Goal: Information Seeking & Learning: Learn about a topic

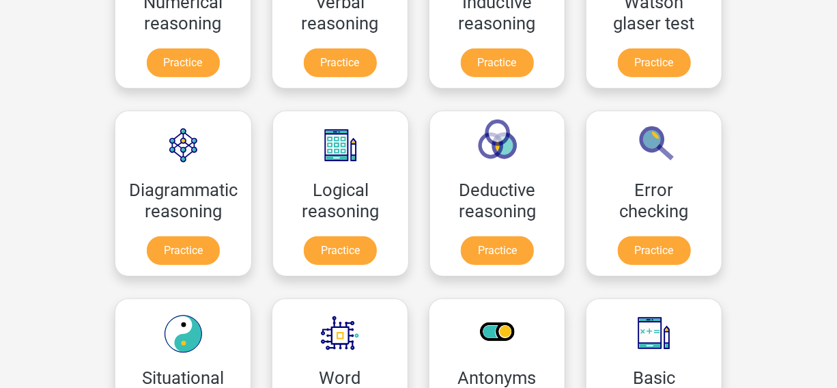
scroll to position [197, 0]
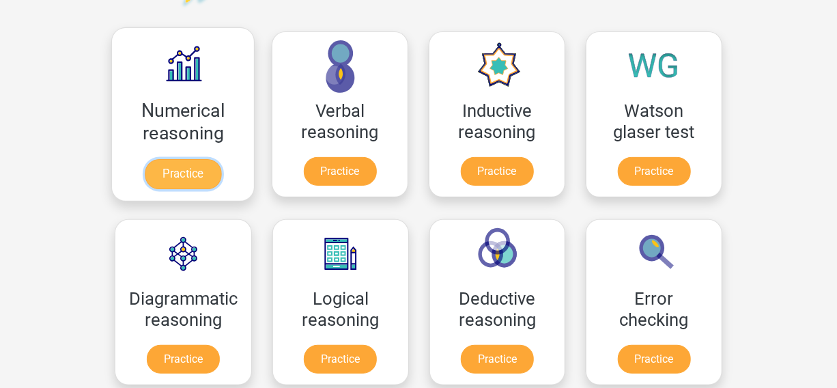
click at [192, 175] on link "Practice" at bounding box center [183, 174] width 76 height 30
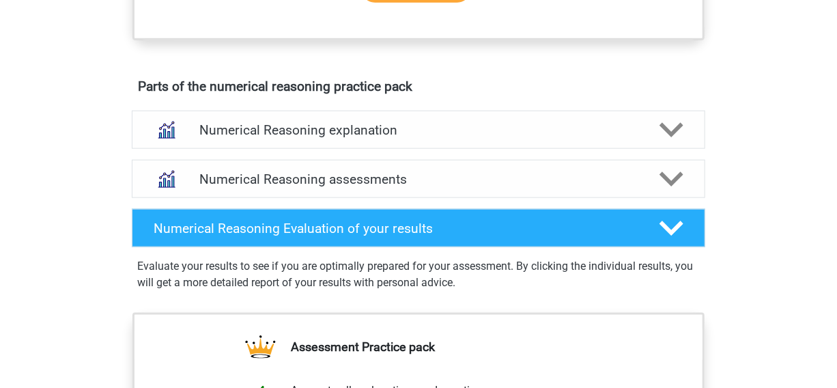
scroll to position [719, 0]
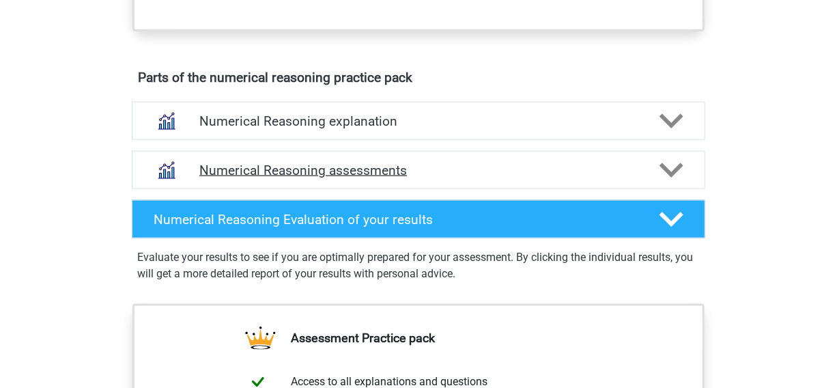
click at [675, 189] on div "Numerical Reasoning assessments" at bounding box center [418, 170] width 573 height 38
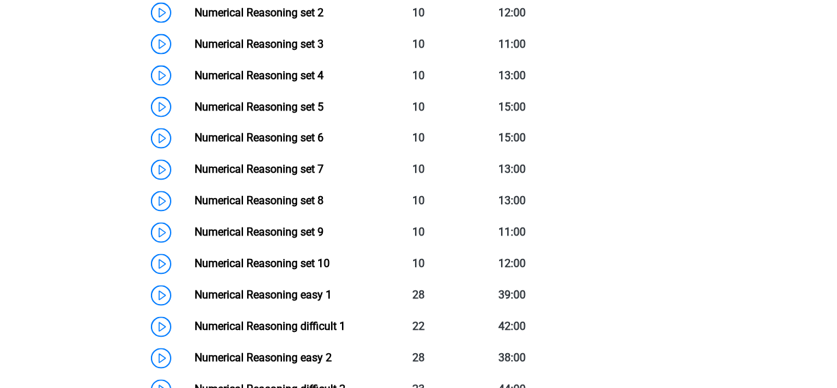
scroll to position [846, 0]
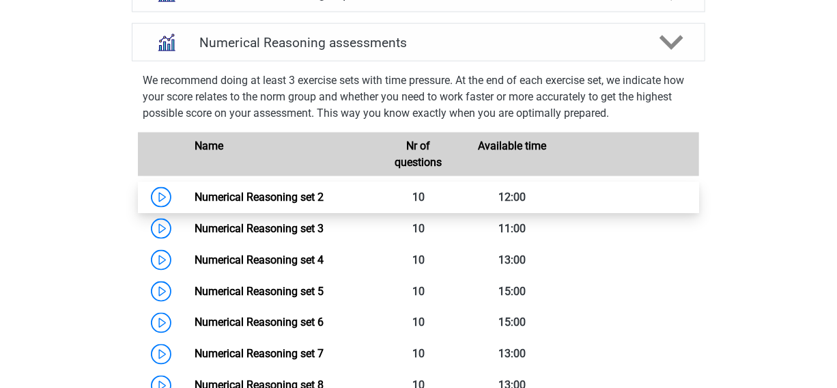
click at [324, 201] on link "Numerical Reasoning set 2" at bounding box center [259, 196] width 129 height 13
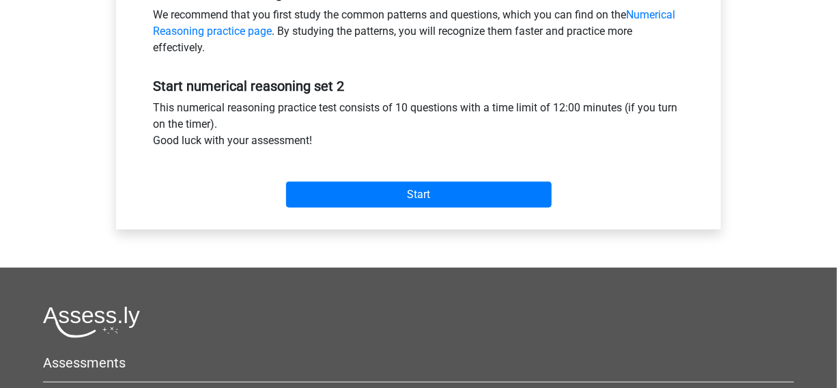
scroll to position [485, 0]
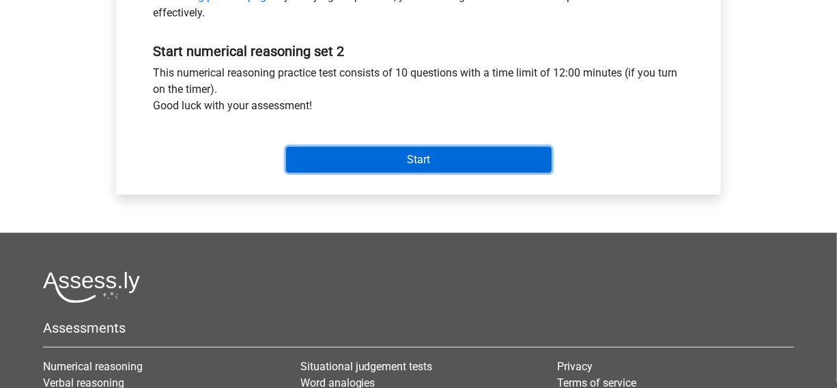
click at [521, 155] on input "Start" at bounding box center [419, 160] width 266 height 26
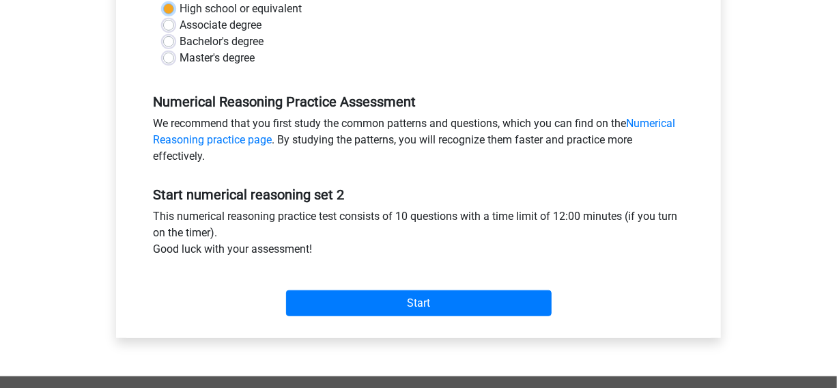
scroll to position [244, 0]
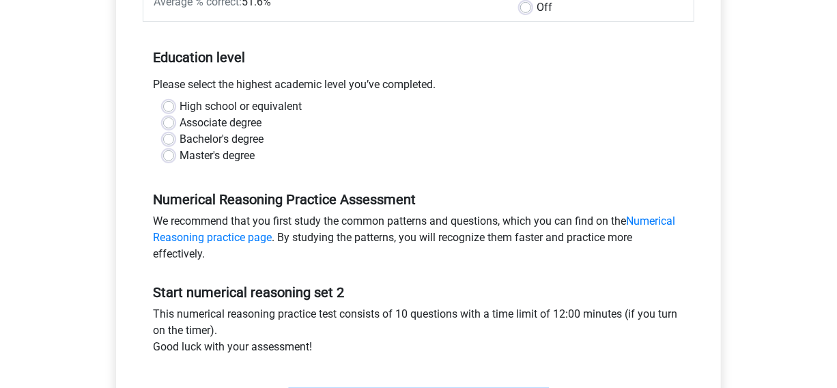
click at [180, 160] on label "Master's degree" at bounding box center [217, 155] width 75 height 16
click at [163, 160] on input "Master's degree" at bounding box center [168, 154] width 11 height 14
radio input "true"
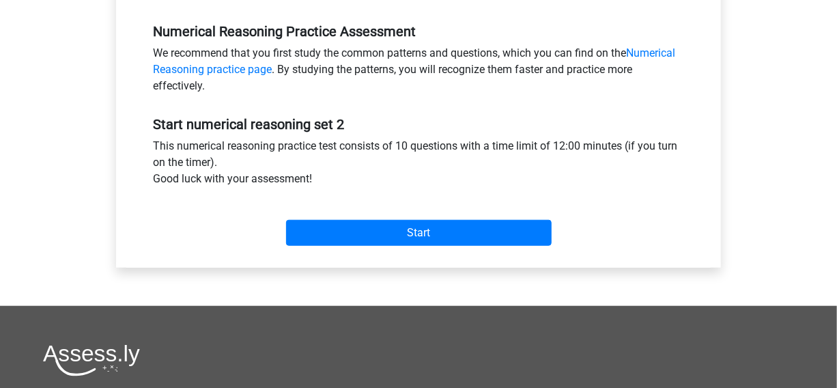
scroll to position [434, 0]
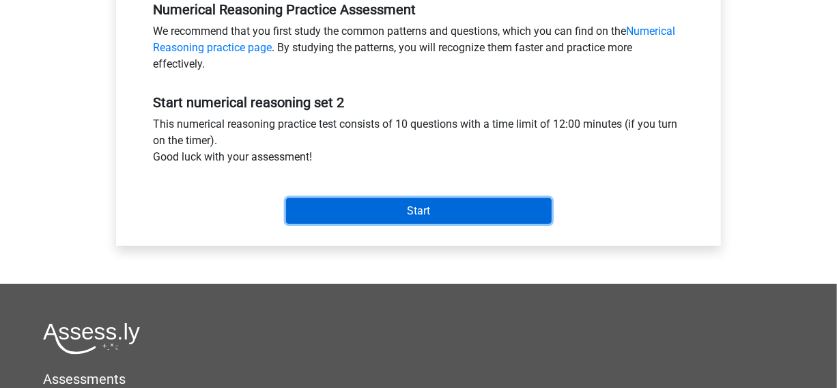
click at [524, 208] on input "Start" at bounding box center [419, 211] width 266 height 26
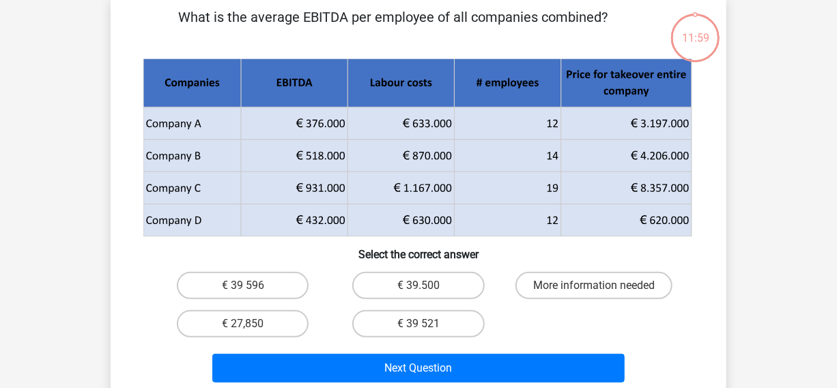
scroll to position [52, 0]
